Goal: Task Accomplishment & Management: Use online tool/utility

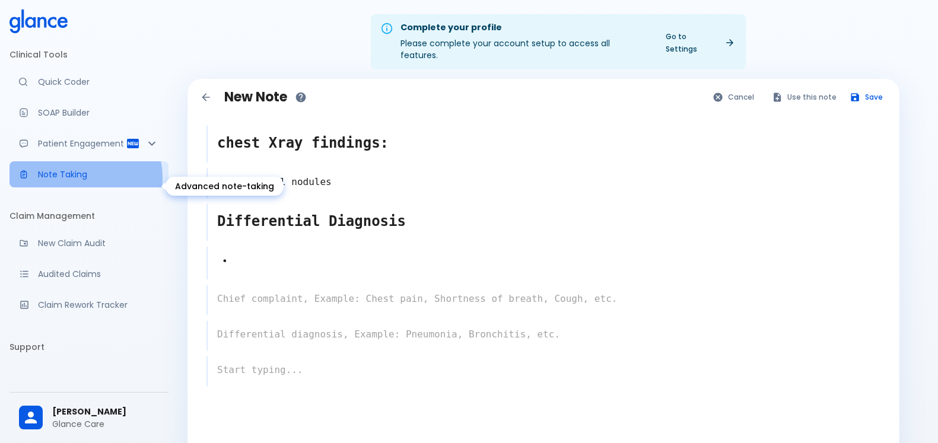
click at [85, 180] on p "Note Taking" at bounding box center [98, 175] width 121 height 12
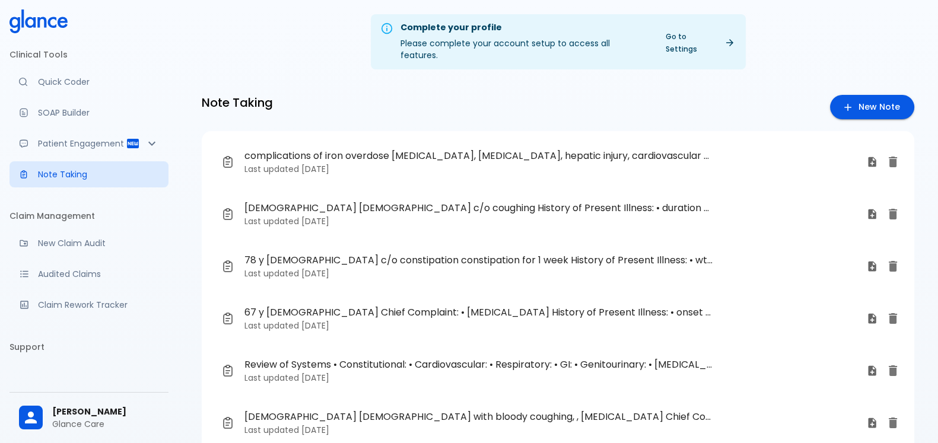
click at [424, 306] on span "67 y [DEMOGRAPHIC_DATA] Chief Complaint: • [MEDICAL_DATA] History of Present Il…" at bounding box center [478, 313] width 469 height 14
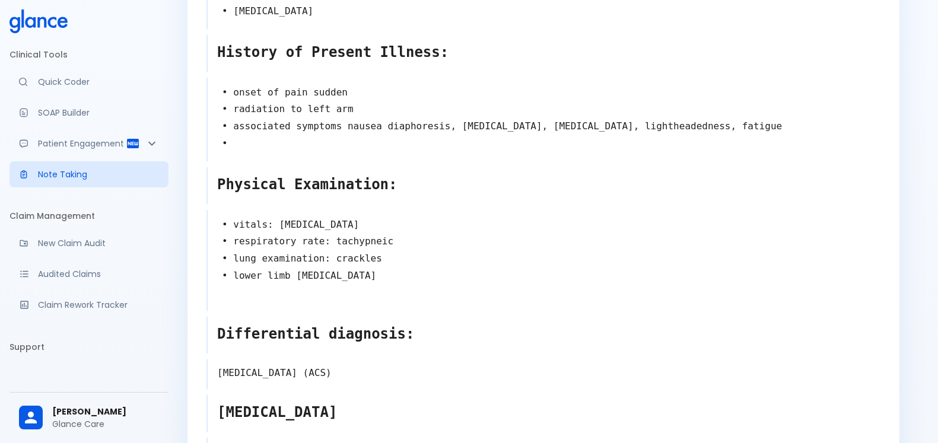
scroll to position [223, 0]
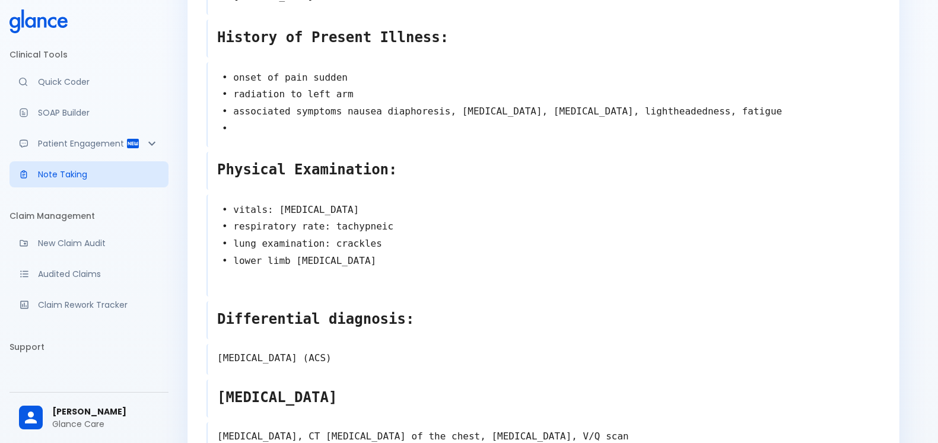
click at [386, 246] on textarea "• vitals: [MEDICAL_DATA] • respiratory rate: tachypneic • lung examination: cra…" at bounding box center [544, 244] width 673 height 95
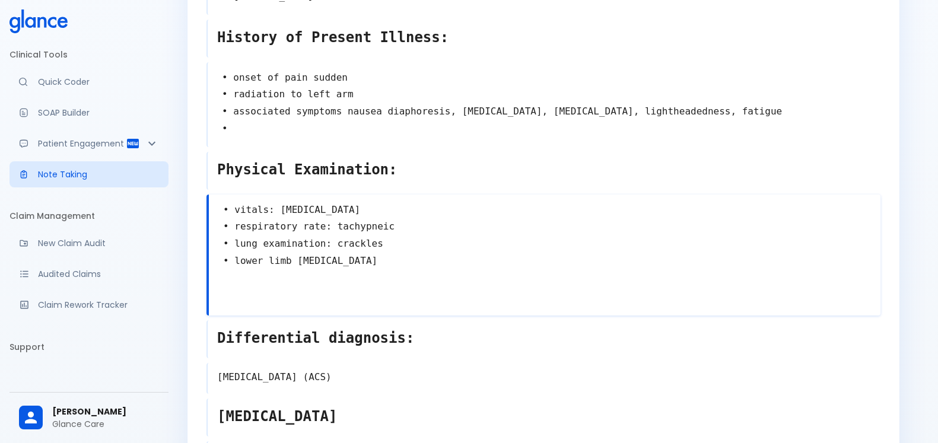
type textarea "• vitals: [MEDICAL_DATA] • respiratory rate: tachypneic • lung examination: cra…"
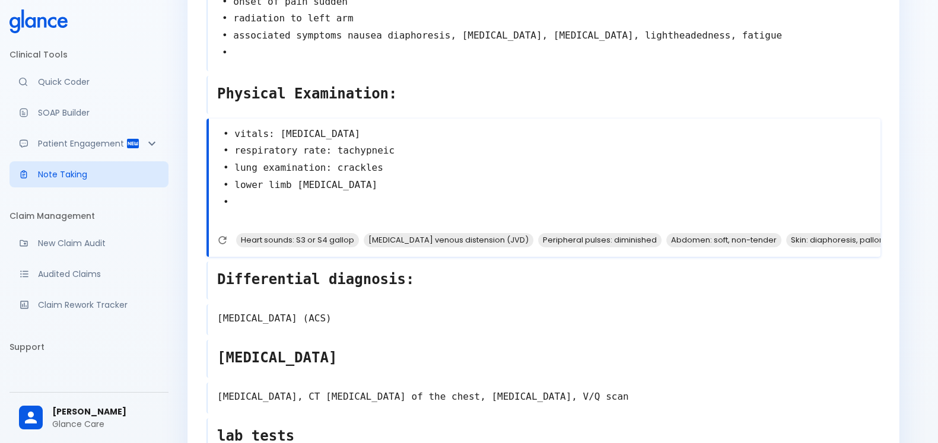
scroll to position [371, 0]
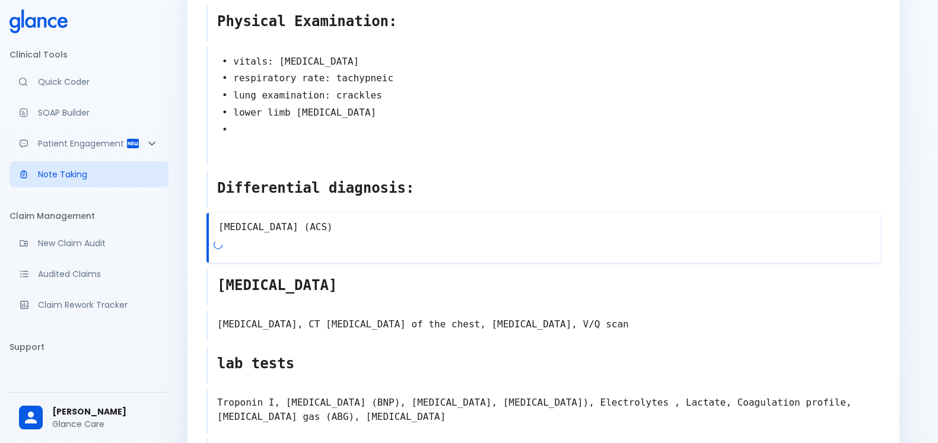
click at [388, 232] on div "[MEDICAL_DATA] (ACS) x" at bounding box center [543, 238] width 674 height 50
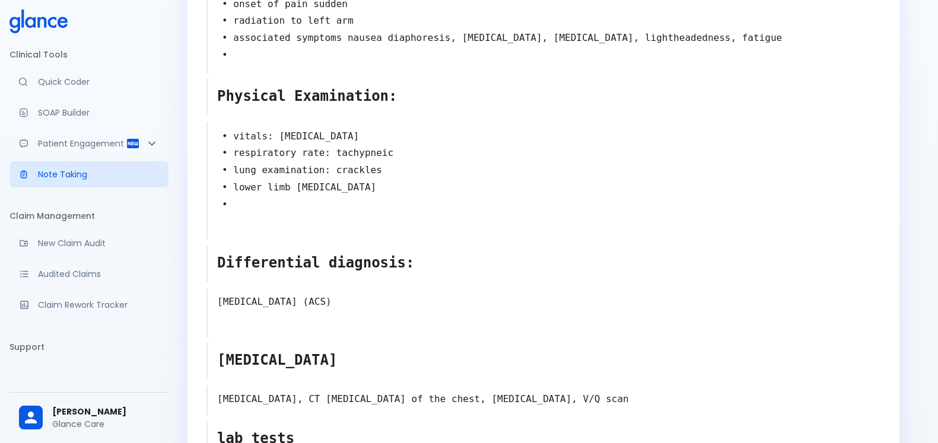
click at [190, 274] on div "Edit Note Cancel Use this note Save 67 y [DEMOGRAPHIC_DATA] x Chief Complaint: …" at bounding box center [543, 281] width 712 height 997
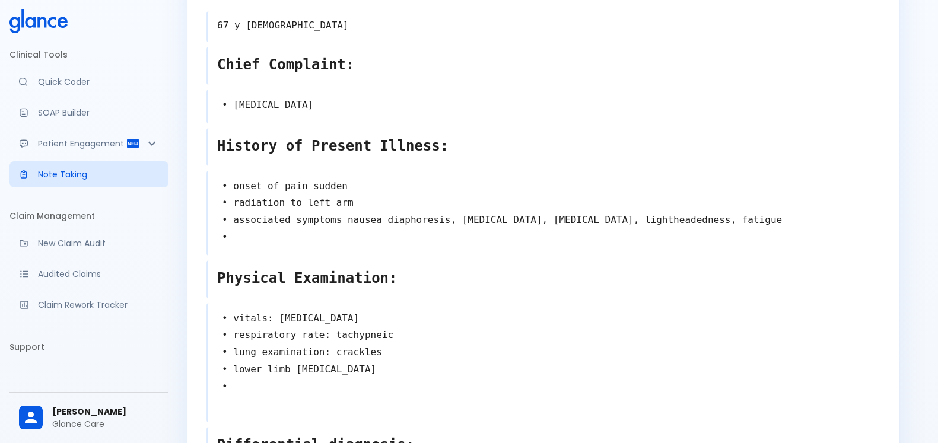
scroll to position [0, 0]
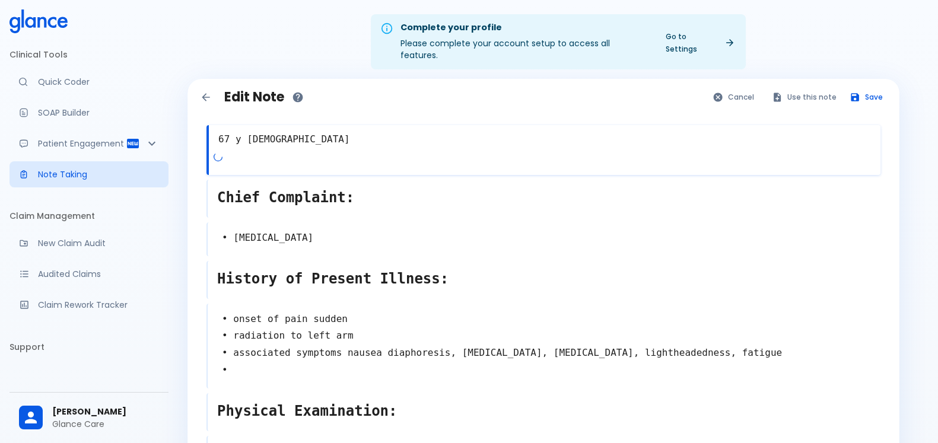
drag, startPoint x: 214, startPoint y: 126, endPoint x: 513, endPoint y: 321, distance: 357.6
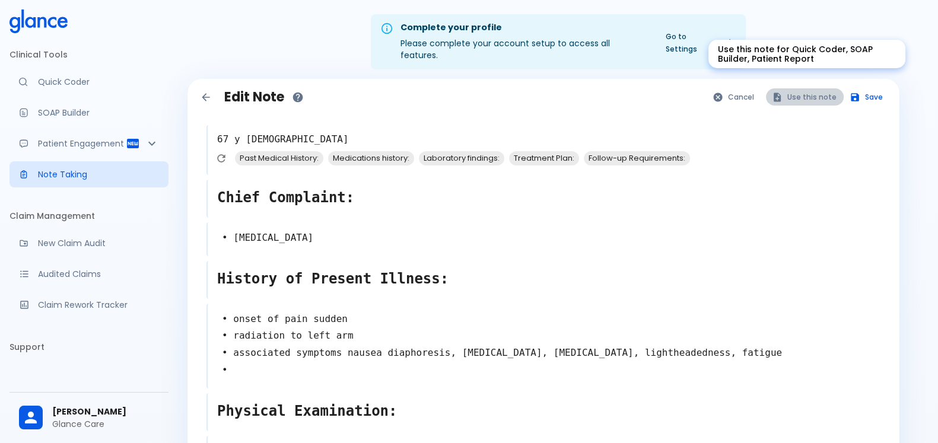
click at [811, 88] on button "Use this note" at bounding box center [805, 96] width 78 height 17
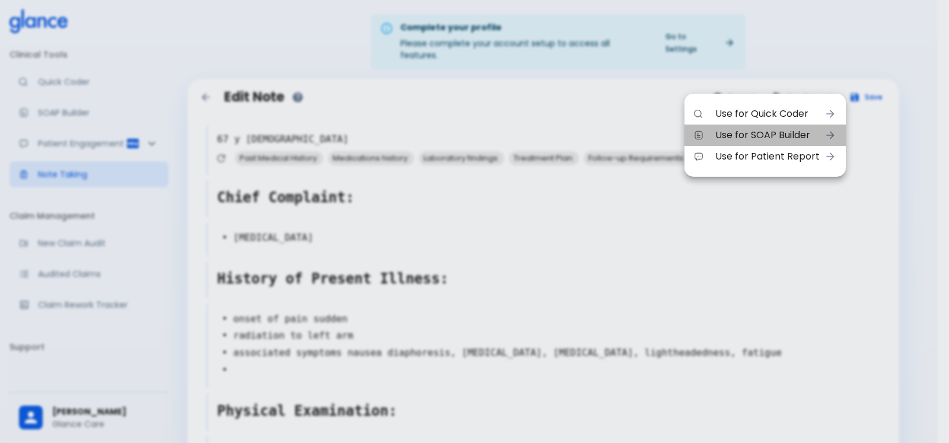
click at [807, 132] on span "Use for SOAP Builder" at bounding box center [768, 135] width 104 height 14
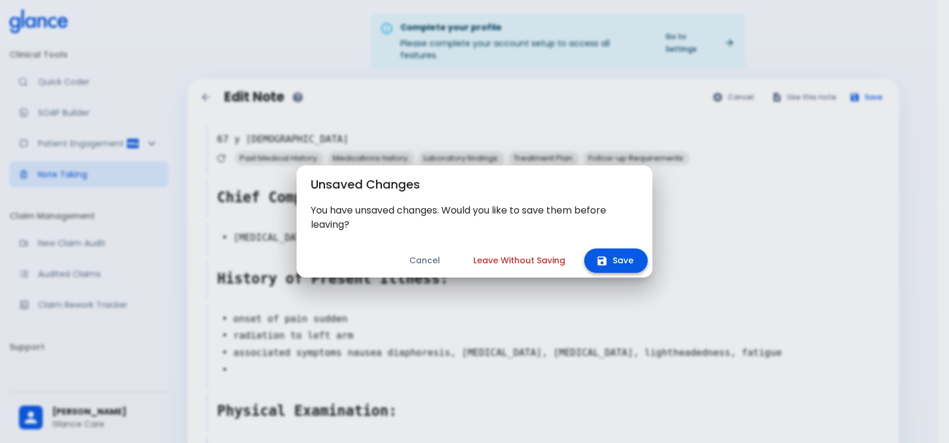
click at [621, 260] on button "Save" at bounding box center [615, 261] width 63 height 24
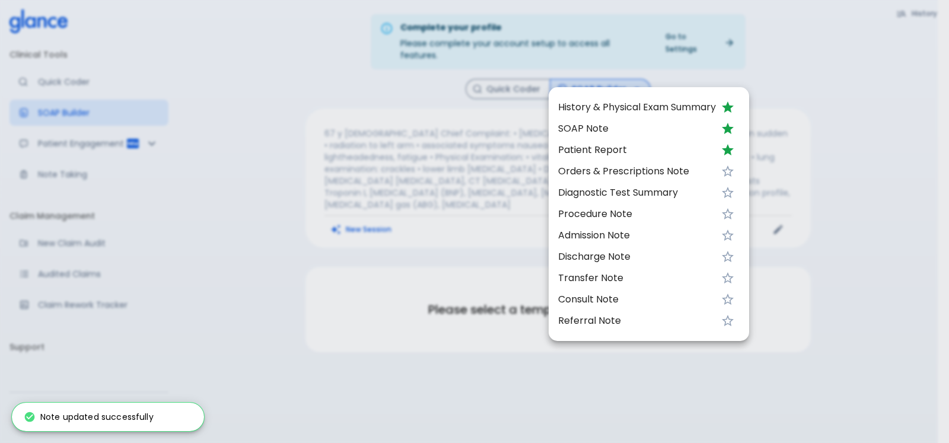
click at [467, 155] on div at bounding box center [474, 221] width 949 height 443
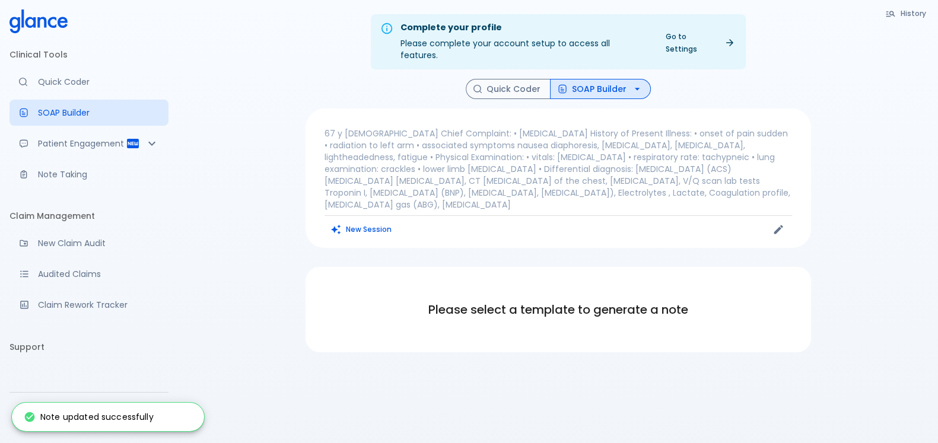
click at [427, 141] on p "67 y [DEMOGRAPHIC_DATA] Chief Complaint: • [MEDICAL_DATA] History of Present Il…" at bounding box center [559, 169] width 468 height 83
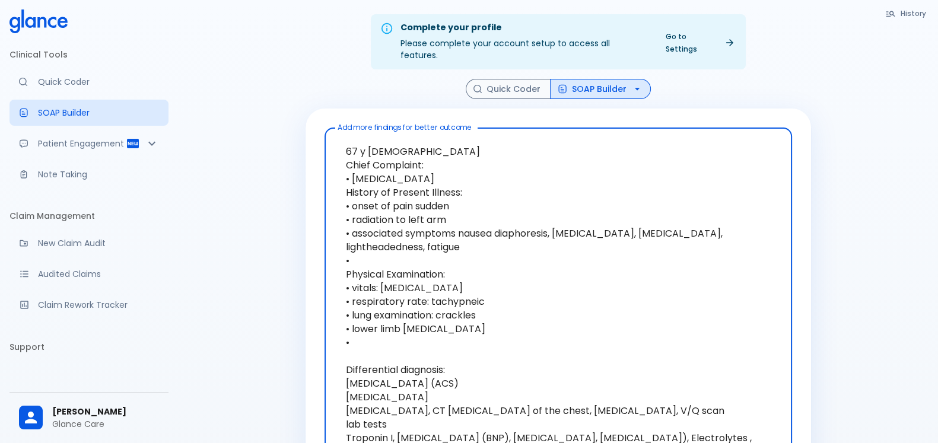
click at [414, 152] on textarea "67 y [DEMOGRAPHIC_DATA] Chief Complaint: • [MEDICAL_DATA] History of Present Il…" at bounding box center [558, 336] width 451 height 406
click at [425, 152] on textarea "67 y [DEMOGRAPHIC_DATA] Chief Complaint: • [MEDICAL_DATA] History of Present Il…" at bounding box center [558, 336] width 451 height 406
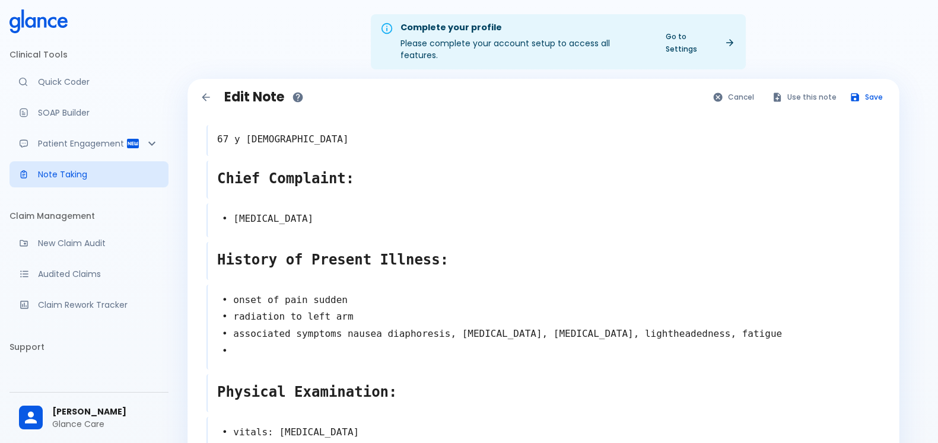
type textarea "• vitals: [MEDICAL_DATA] • respiratory rate: tachypneic • lung examination: cra…"
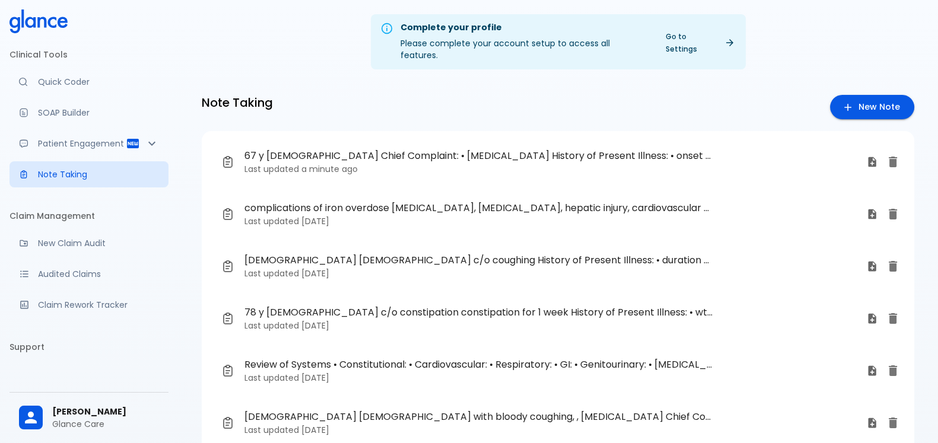
click at [377, 215] on p "Last updated [DATE]" at bounding box center [550, 221] width 613 height 12
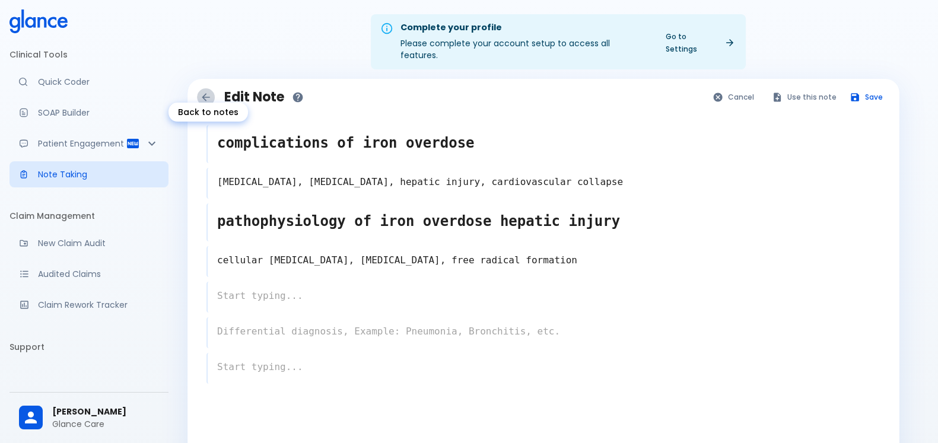
click at [202, 91] on icon "Back to notes" at bounding box center [206, 97] width 12 height 12
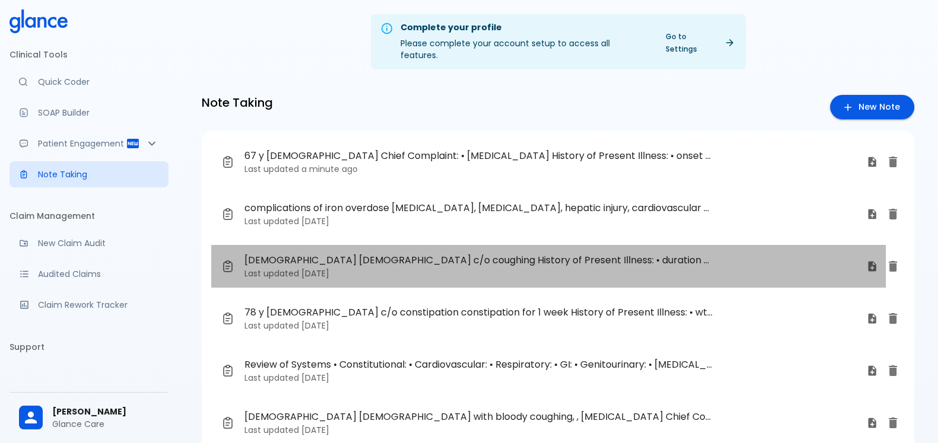
click at [375, 269] on link "[DEMOGRAPHIC_DATA] [DEMOGRAPHIC_DATA] c/o coughing History of Present Illness: …" at bounding box center [548, 266] width 675 height 43
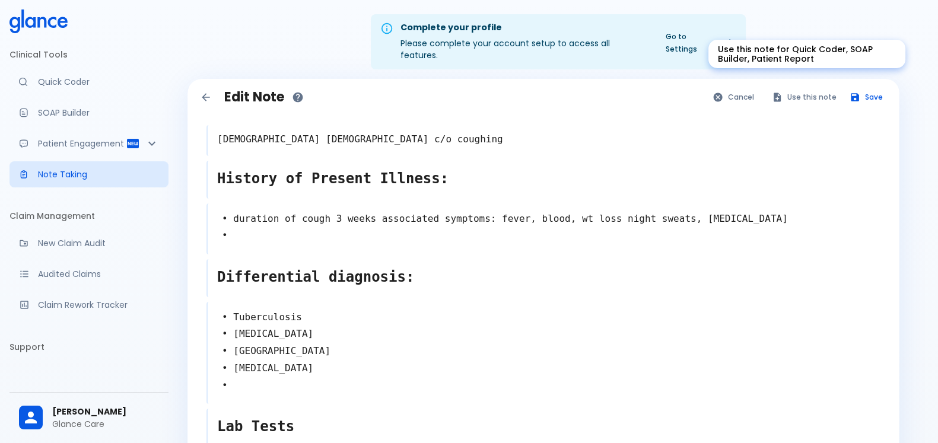
click at [804, 88] on button "Use this note" at bounding box center [805, 96] width 78 height 17
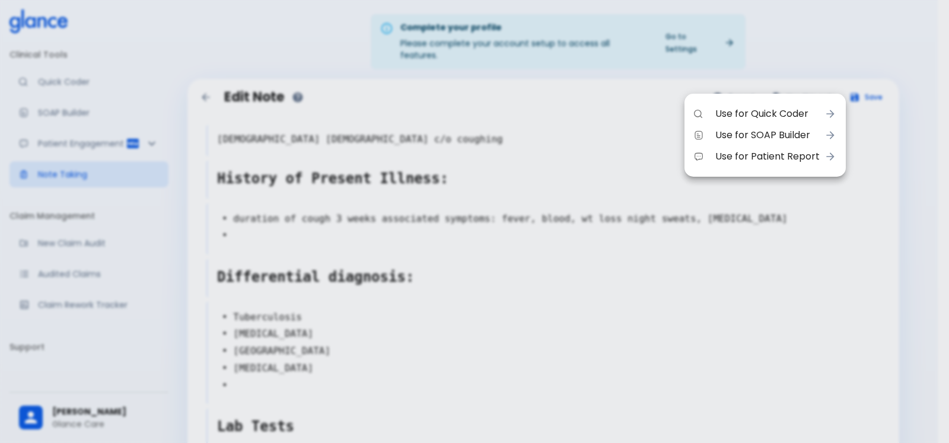
click at [774, 113] on span "Use for Quick Coder" at bounding box center [768, 114] width 104 height 14
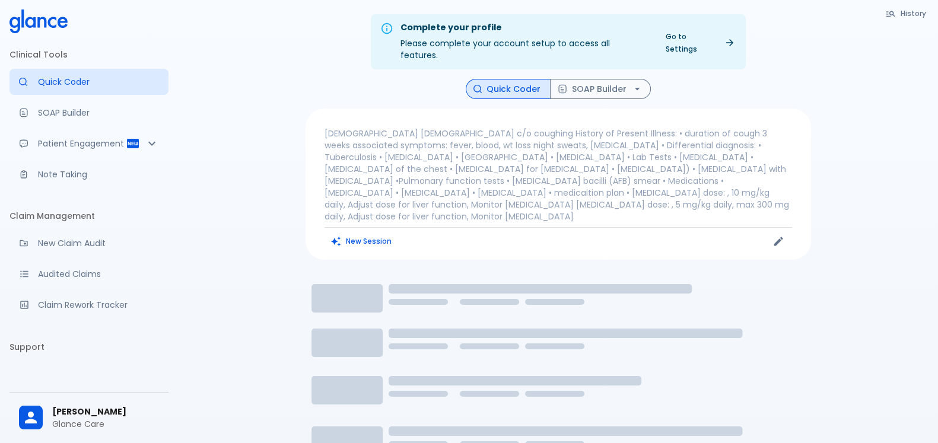
click at [534, 136] on p "[DEMOGRAPHIC_DATA] [DEMOGRAPHIC_DATA] c/o coughing History of Present Illness: …" at bounding box center [559, 175] width 468 height 95
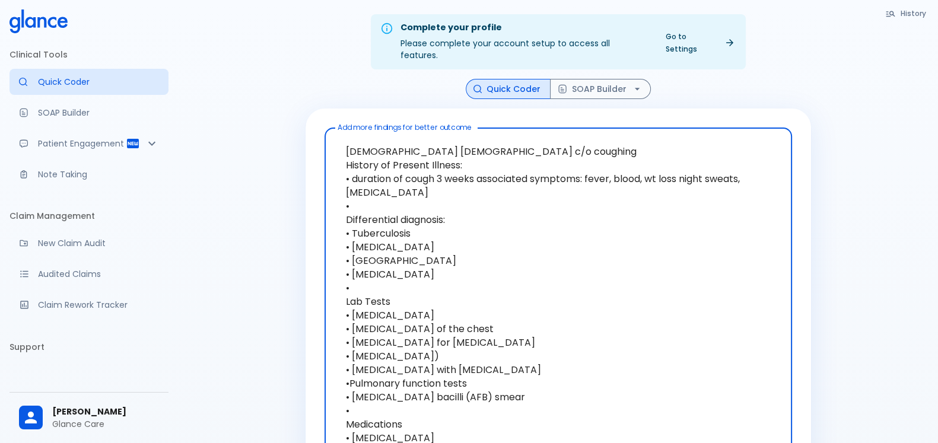
click at [522, 190] on textarea "[DEMOGRAPHIC_DATA] [DEMOGRAPHIC_DATA] c/o coughing History of Present Illness: …" at bounding box center [558, 356] width 451 height 447
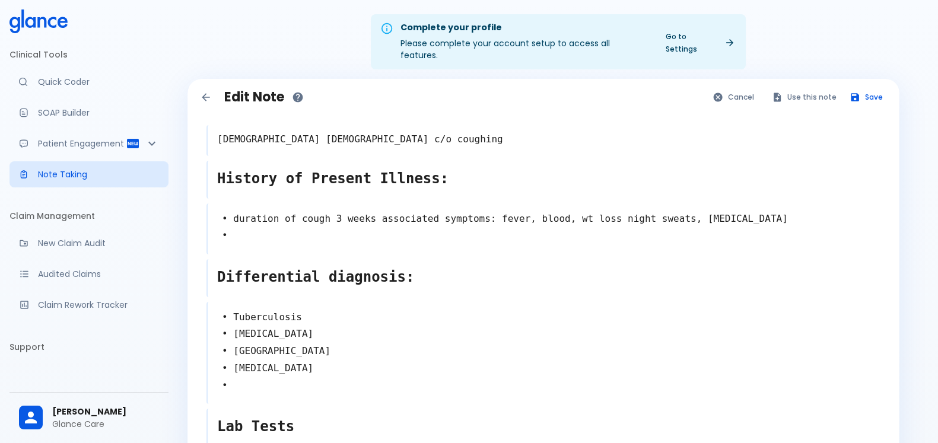
click at [205, 91] on icon "Back to notes" at bounding box center [206, 97] width 12 height 12
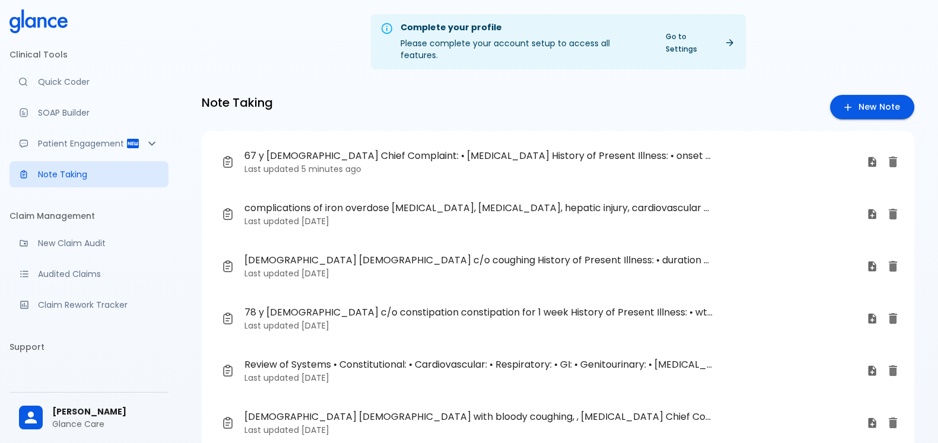
scroll to position [282, 0]
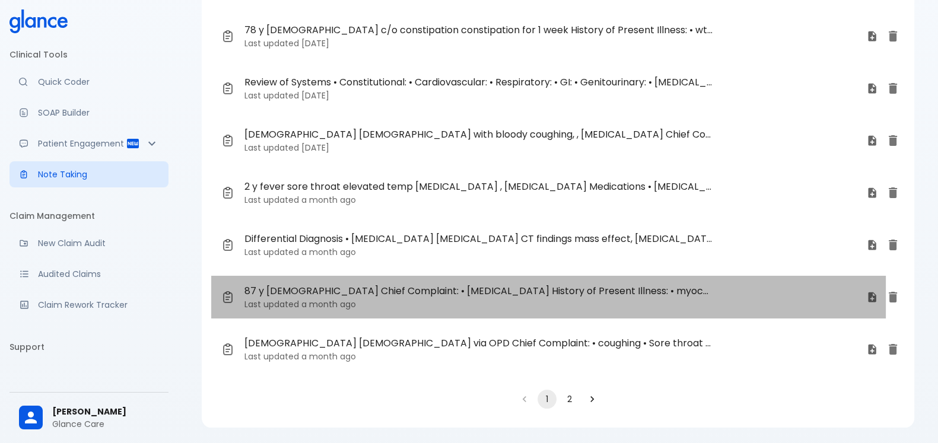
click at [397, 284] on span "87 y [DEMOGRAPHIC_DATA] Chief Complaint: • [MEDICAL_DATA] History of Present Il…" at bounding box center [478, 291] width 469 height 14
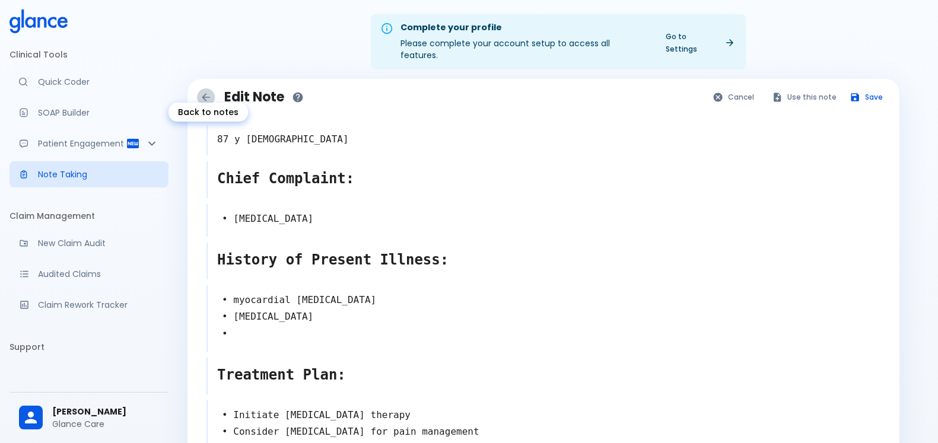
click at [202, 91] on icon "Back to notes" at bounding box center [206, 97] width 12 height 12
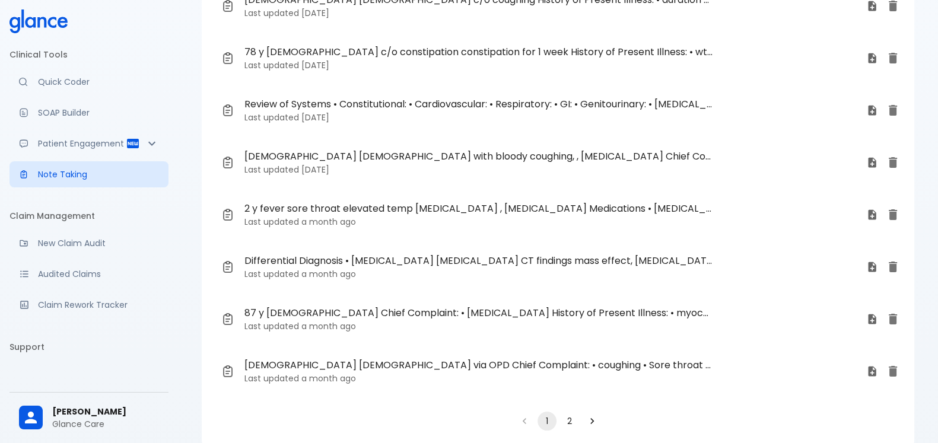
scroll to position [282, 0]
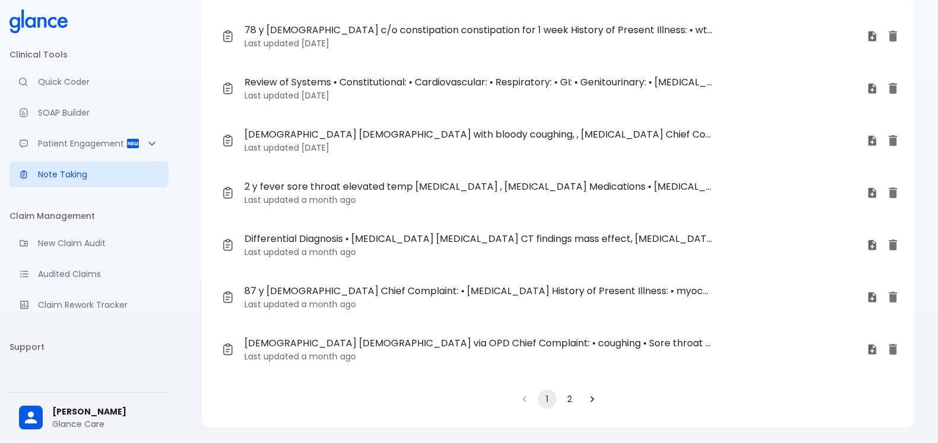
click at [466, 351] on p "Last updated a month ago" at bounding box center [550, 357] width 613 height 12
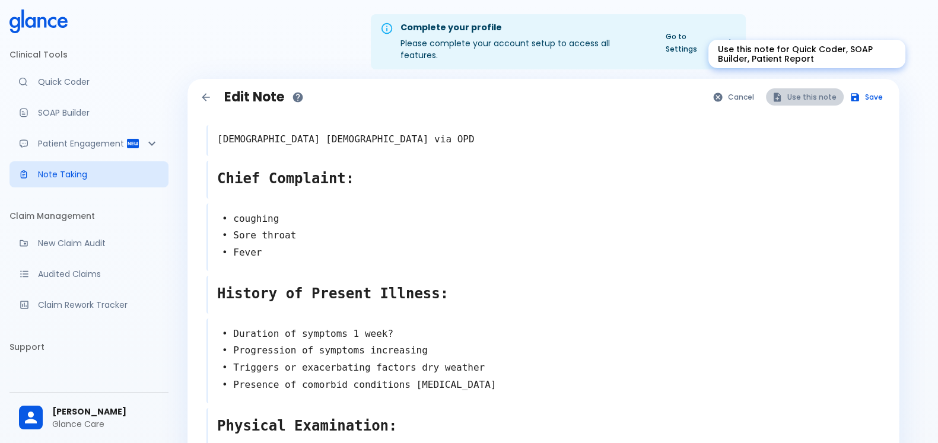
click at [815, 88] on button "Use this note" at bounding box center [805, 96] width 78 height 17
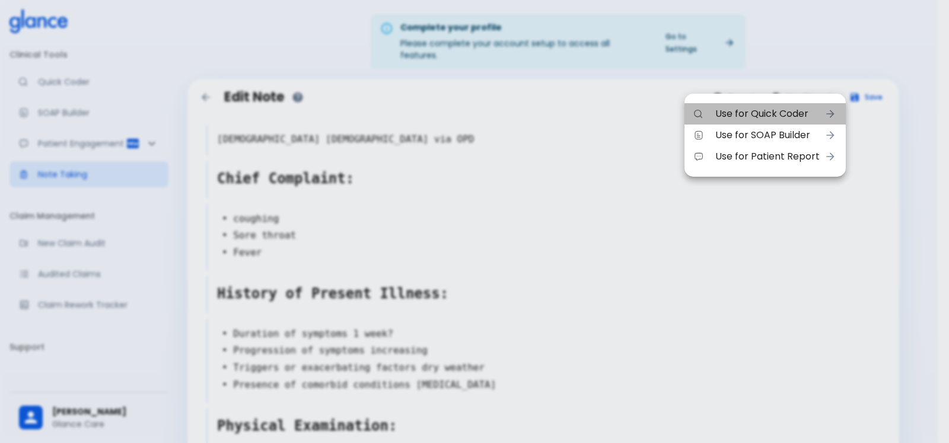
click at [783, 111] on span "Use for Quick Coder" at bounding box center [768, 114] width 104 height 14
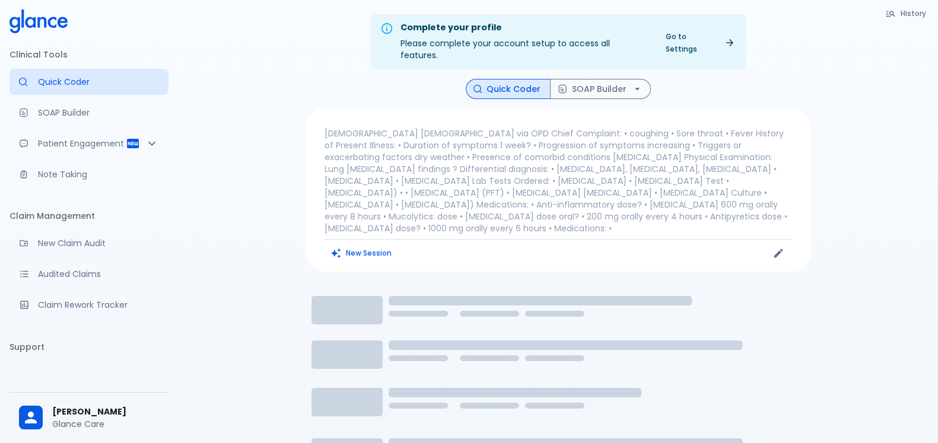
click at [484, 133] on p "[DEMOGRAPHIC_DATA] [DEMOGRAPHIC_DATA] via OPD Chief Complaint: • coughing • Sor…" at bounding box center [559, 181] width 468 height 107
